Goal: Task Accomplishment & Management: Manage account settings

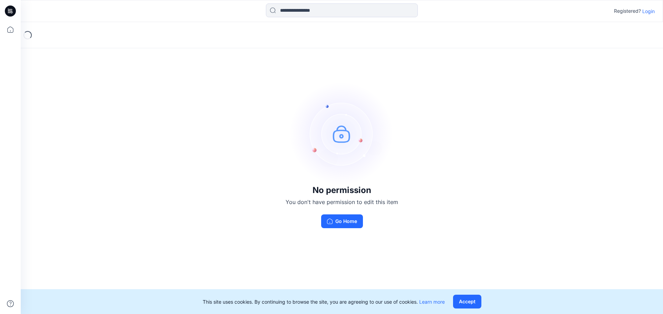
click at [650, 13] on p "Login" at bounding box center [648, 11] width 12 height 7
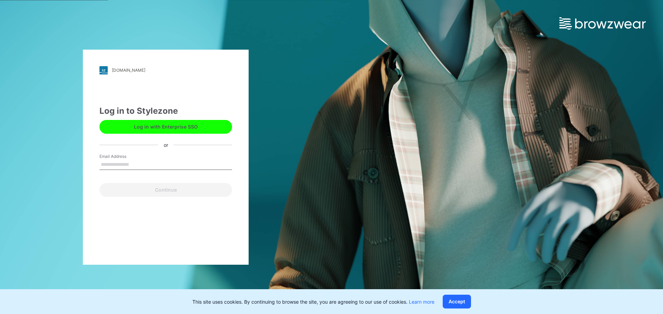
type input "**********"
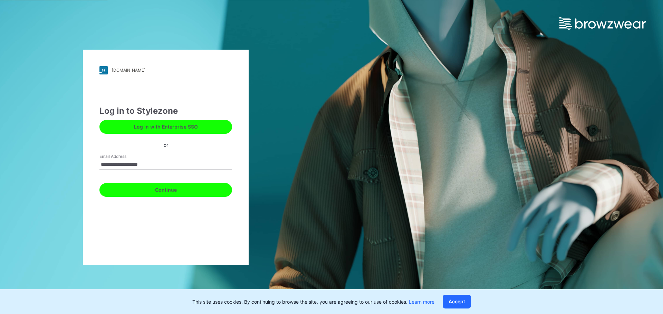
click at [164, 189] on button "Continue" at bounding box center [165, 190] width 133 height 14
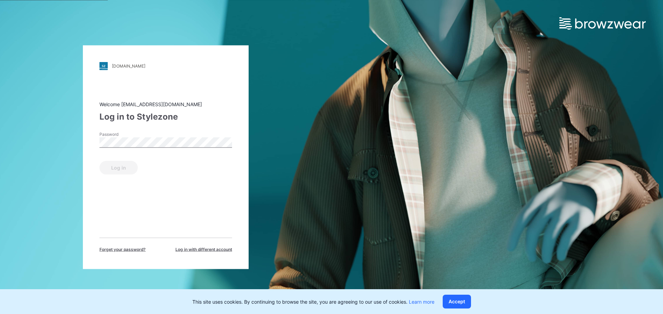
click at [179, 136] on div "Password" at bounding box center [165, 141] width 133 height 21
click at [132, 165] on button "Log in" at bounding box center [118, 168] width 38 height 14
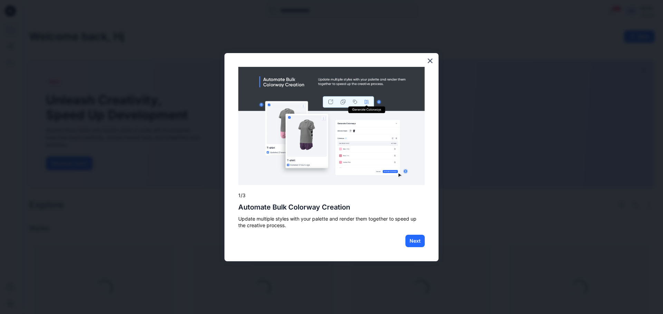
click at [413, 78] on img at bounding box center [331, 126] width 186 height 118
click at [431, 62] on button "×" at bounding box center [430, 60] width 7 height 11
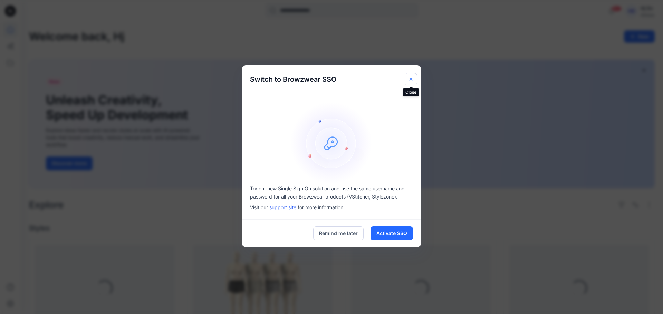
click at [409, 79] on icon "Close" at bounding box center [411, 80] width 6 height 6
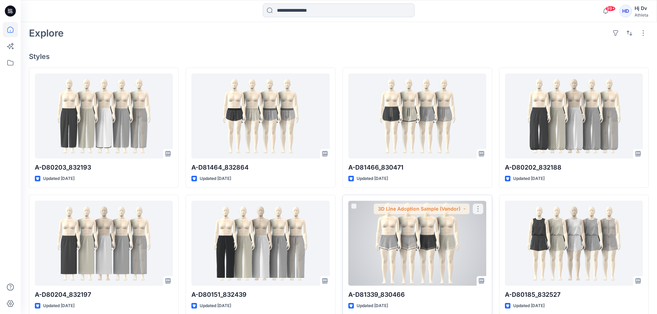
scroll to position [160, 0]
